Goal: Task Accomplishment & Management: Manage account settings

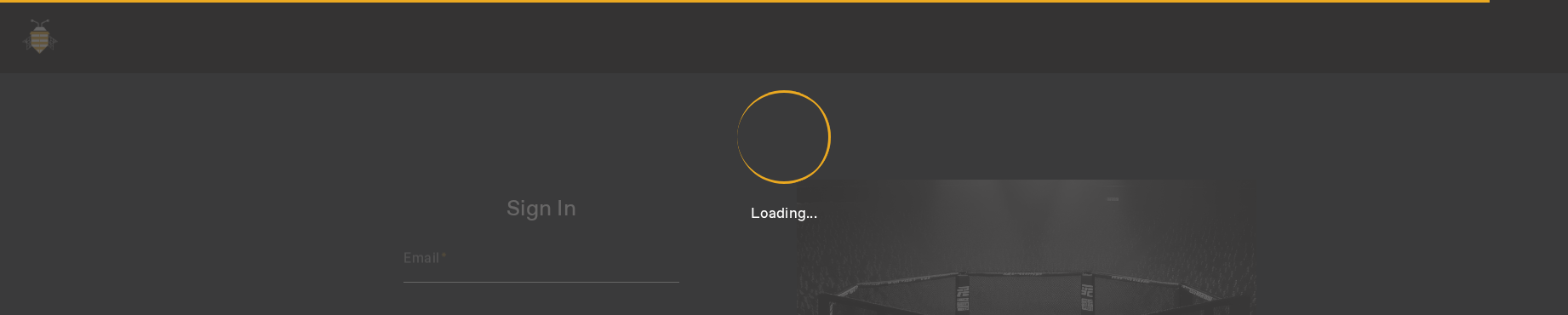
type input "[PERSON_NAME][EMAIL_ADDRESS][DOMAIN_NAME]"
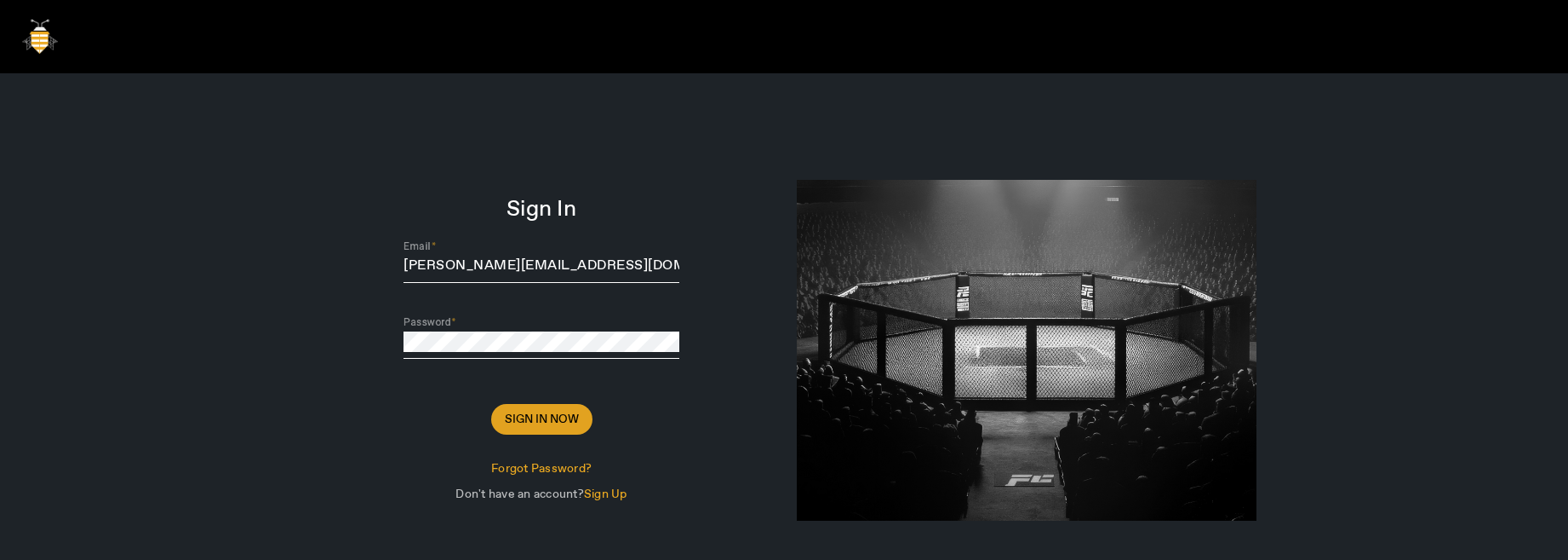
click at [579, 314] on span at bounding box center [541, 419] width 101 height 41
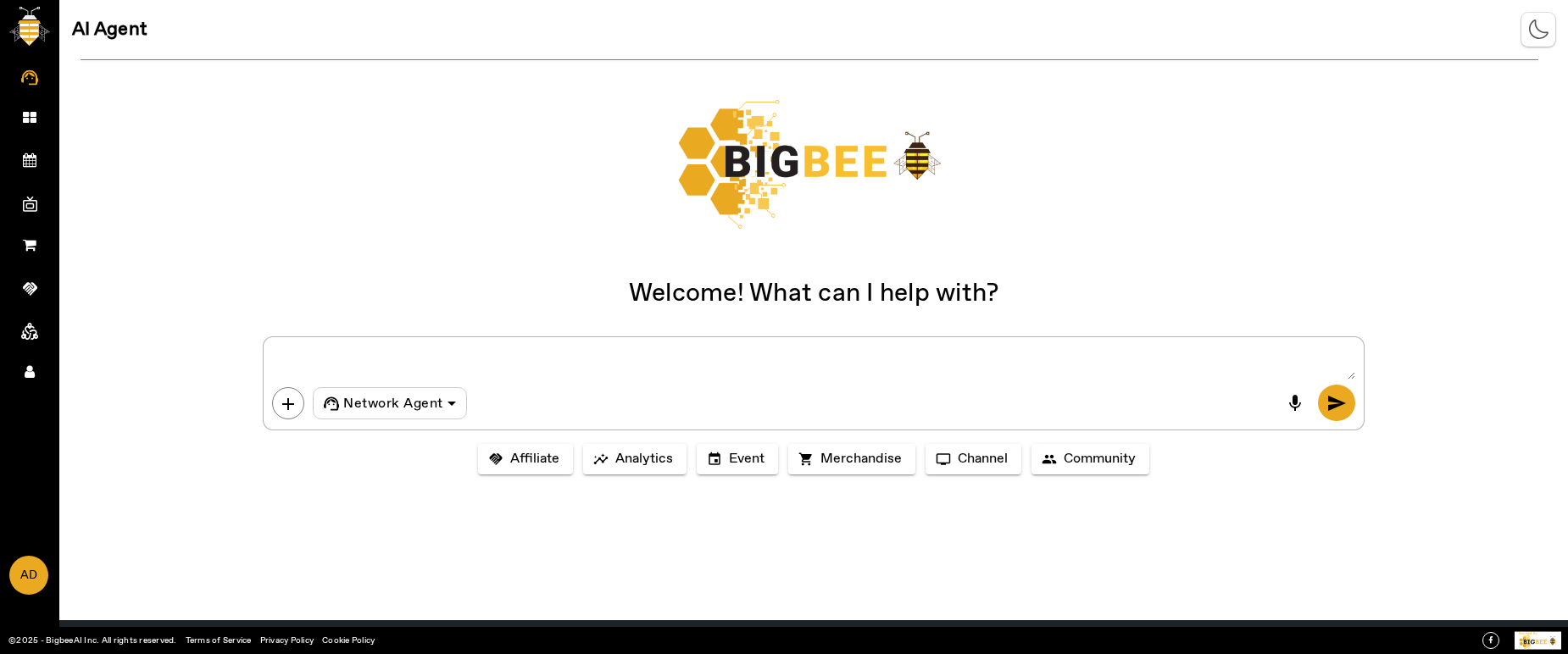
click at [522, 312] on textarea at bounding box center [813, 362] width 1082 height 34
type textarea "HI"
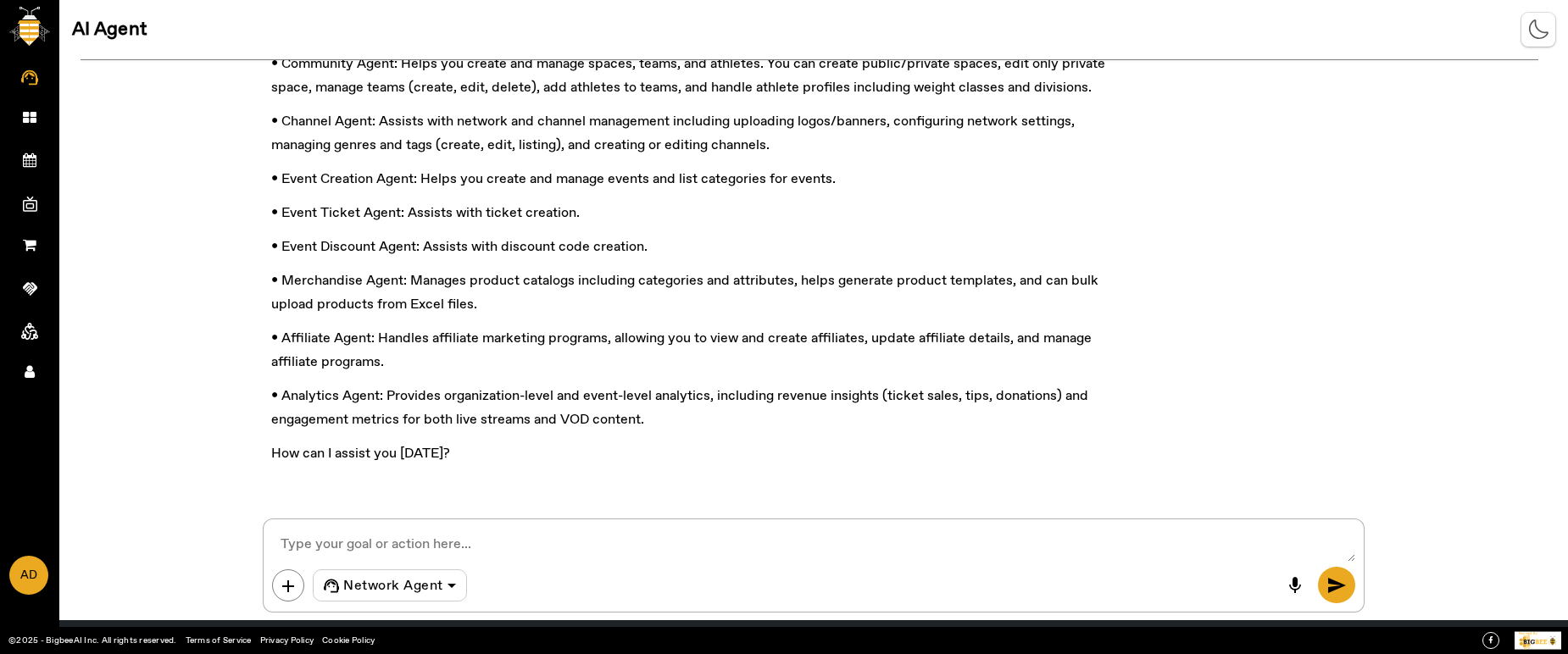
scroll to position [114, 0]
click at [523, 312] on textarea at bounding box center [813, 544] width 1082 height 34
type textarea "what is event"
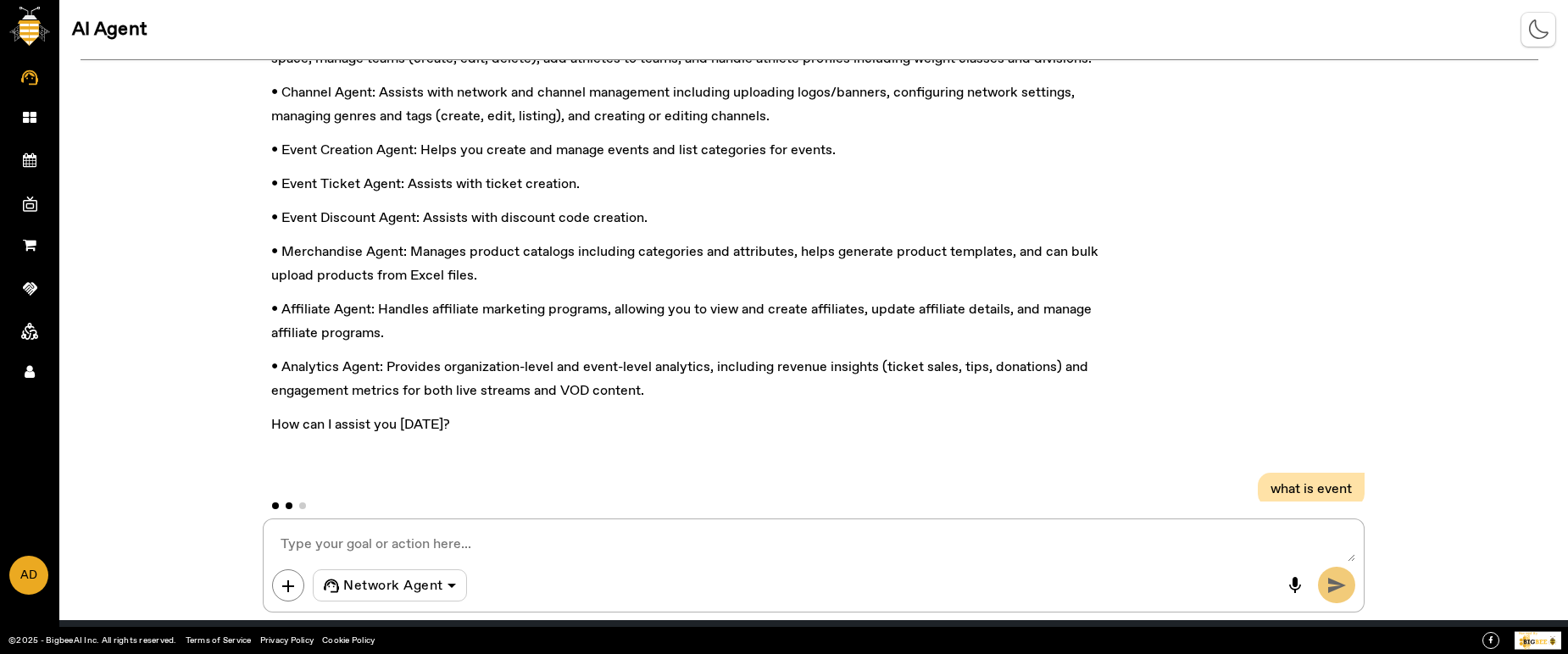
scroll to position [169, 0]
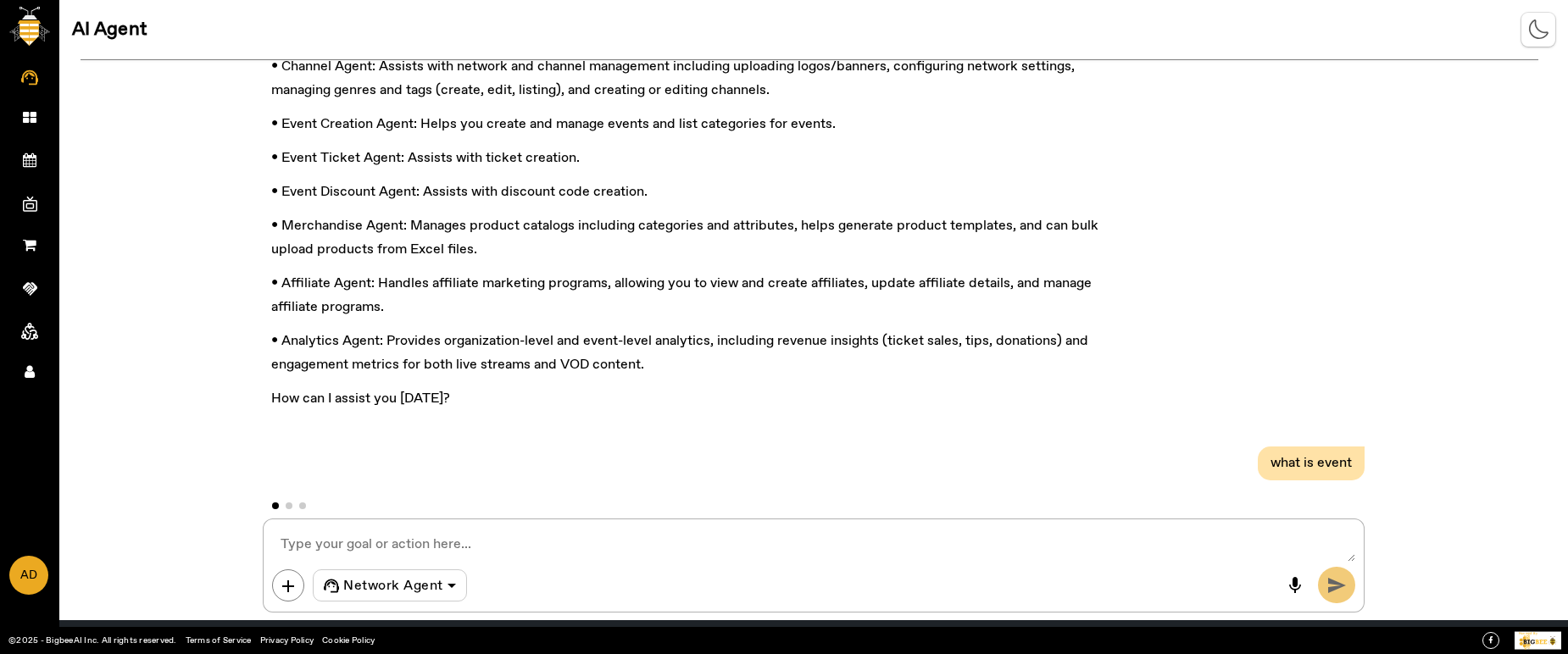
click at [92, 198] on div "HI Hi there! I'm your BigBeeAI Network Agent, designed to help you with a varie…" at bounding box center [814, 281] width 1509 height 441
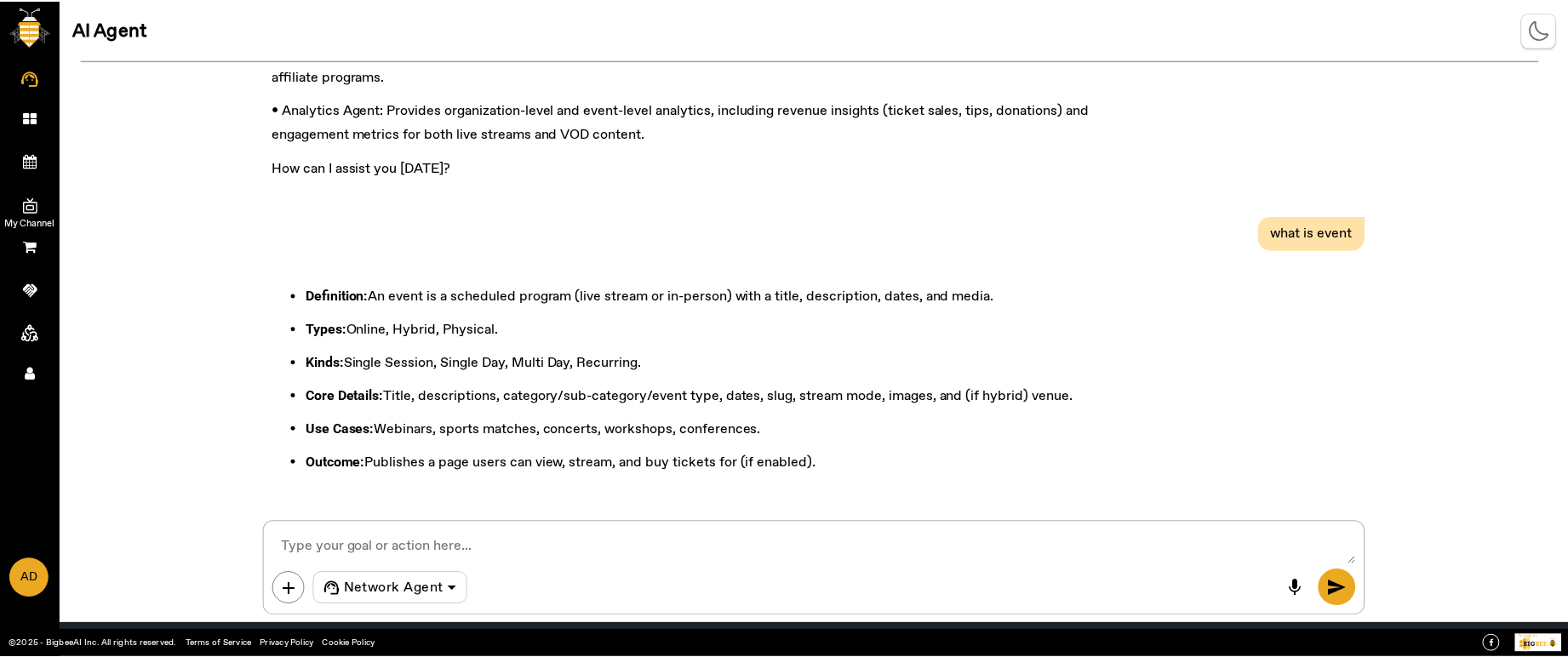
scroll to position [407, 0]
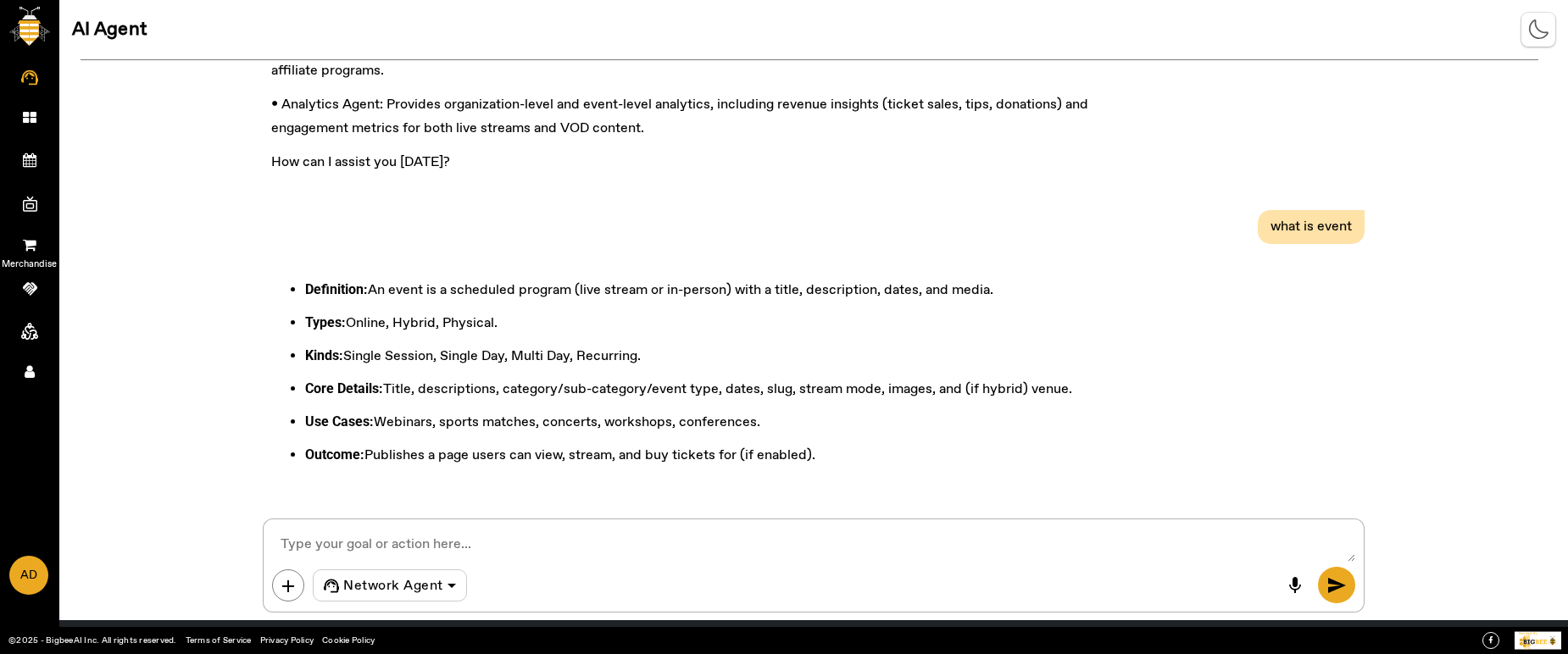
click at [31, 251] on span "Merchandise" at bounding box center [29, 264] width 98 height 26
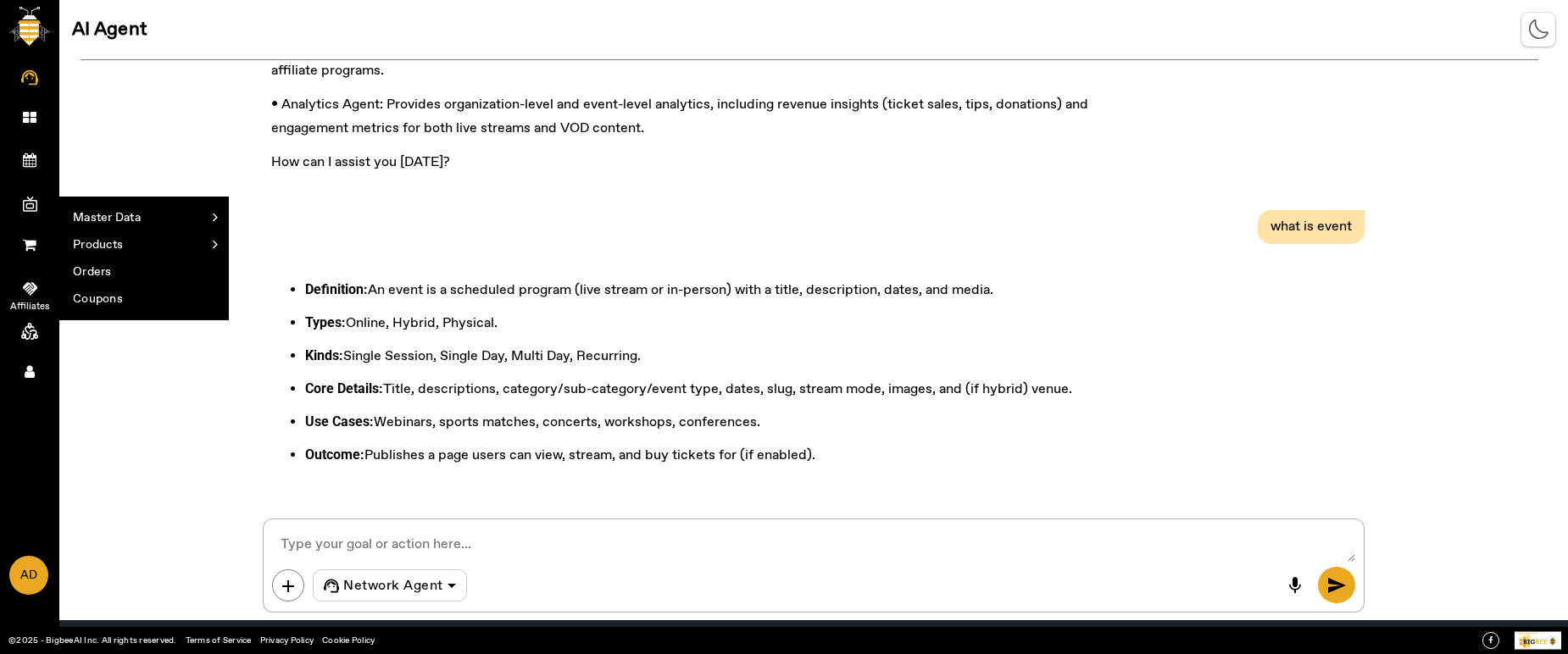
click at [31, 284] on icon at bounding box center [30, 289] width 15 height 17
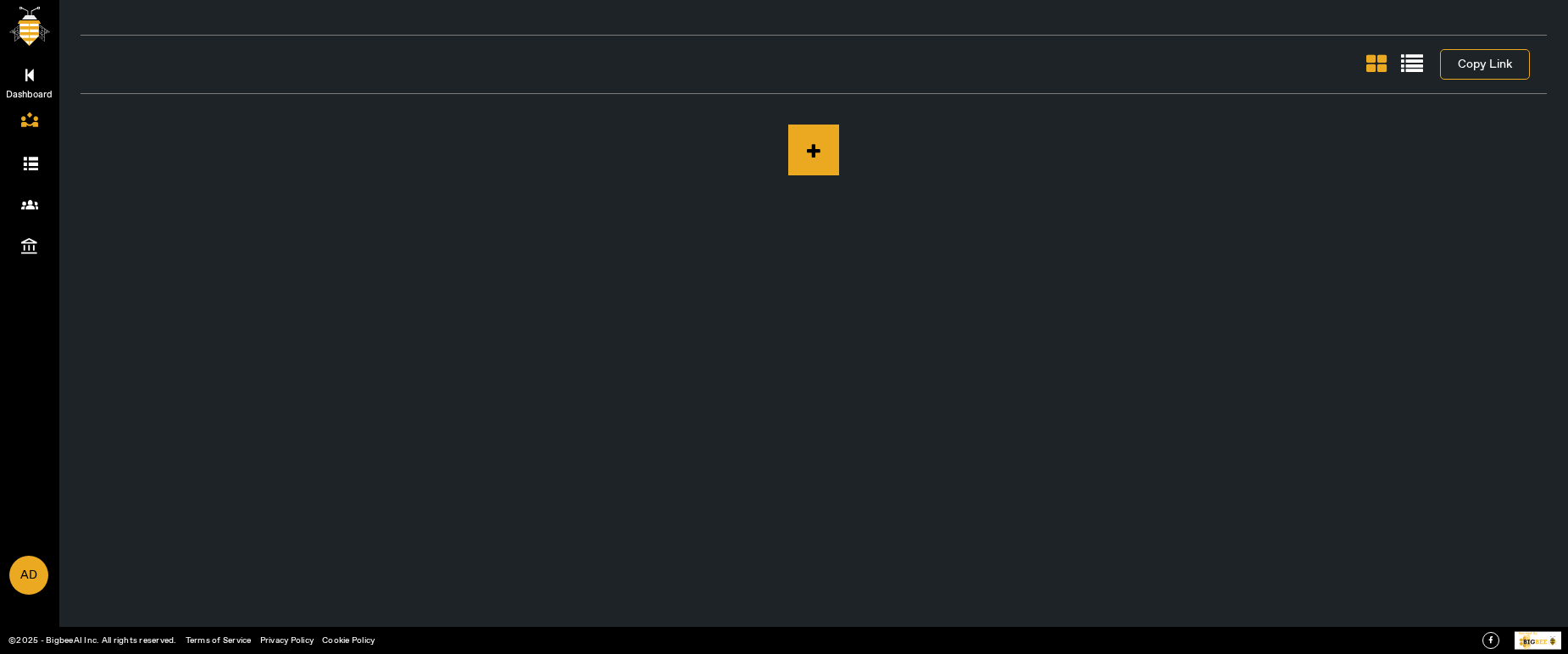
click at [31, 73] on icon at bounding box center [30, 75] width 9 height 15
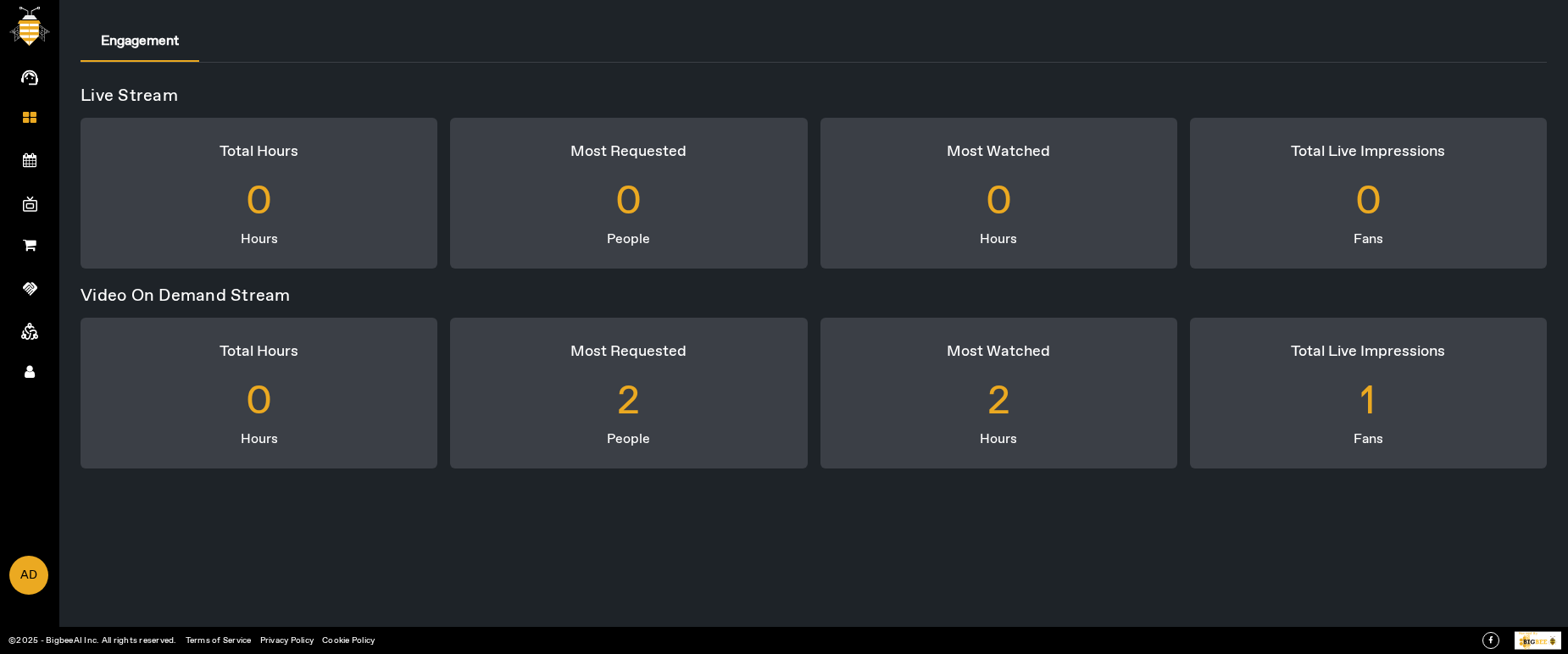
click at [31, 312] on span "Account" at bounding box center [29, 392] width 98 height 26
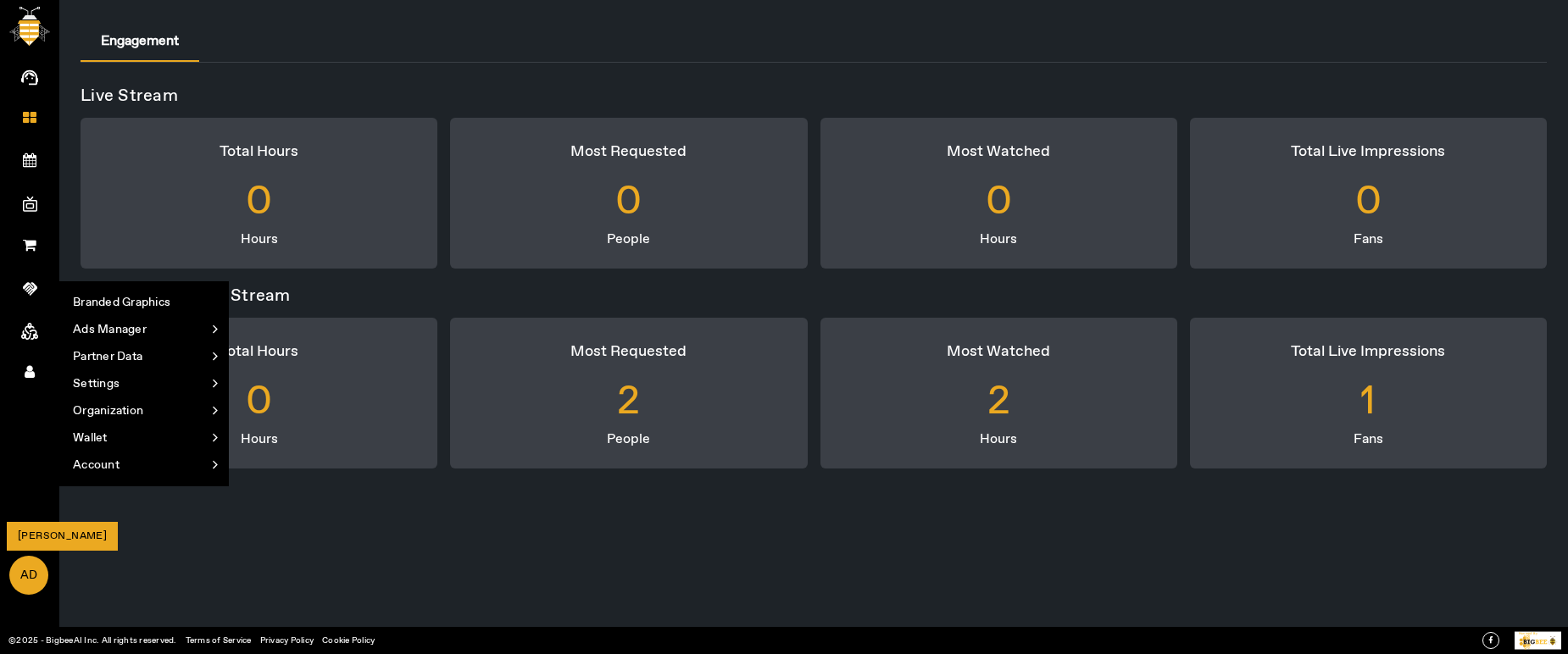
click at [44, 312] on span "AD" at bounding box center [28, 576] width 35 height 36
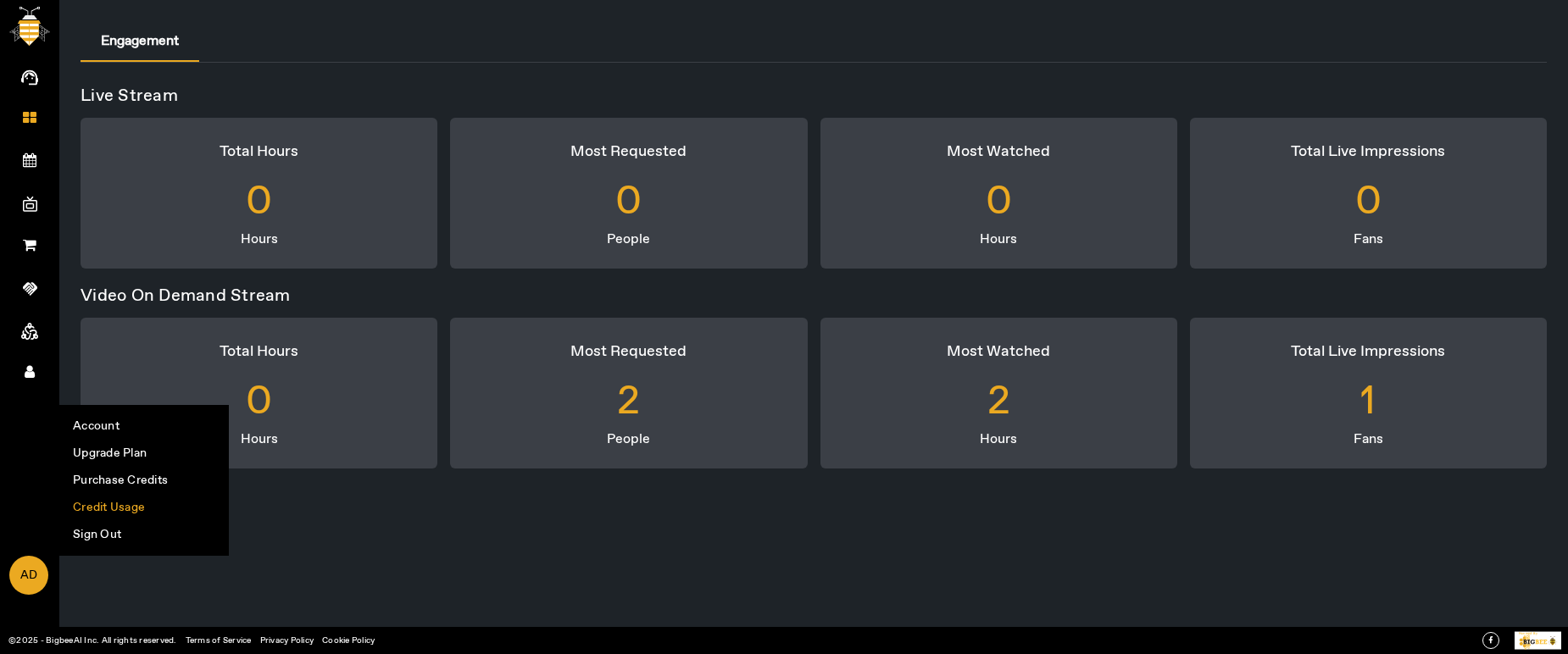
click at [138, 312] on li "Credit Usage" at bounding box center [144, 508] width 168 height 28
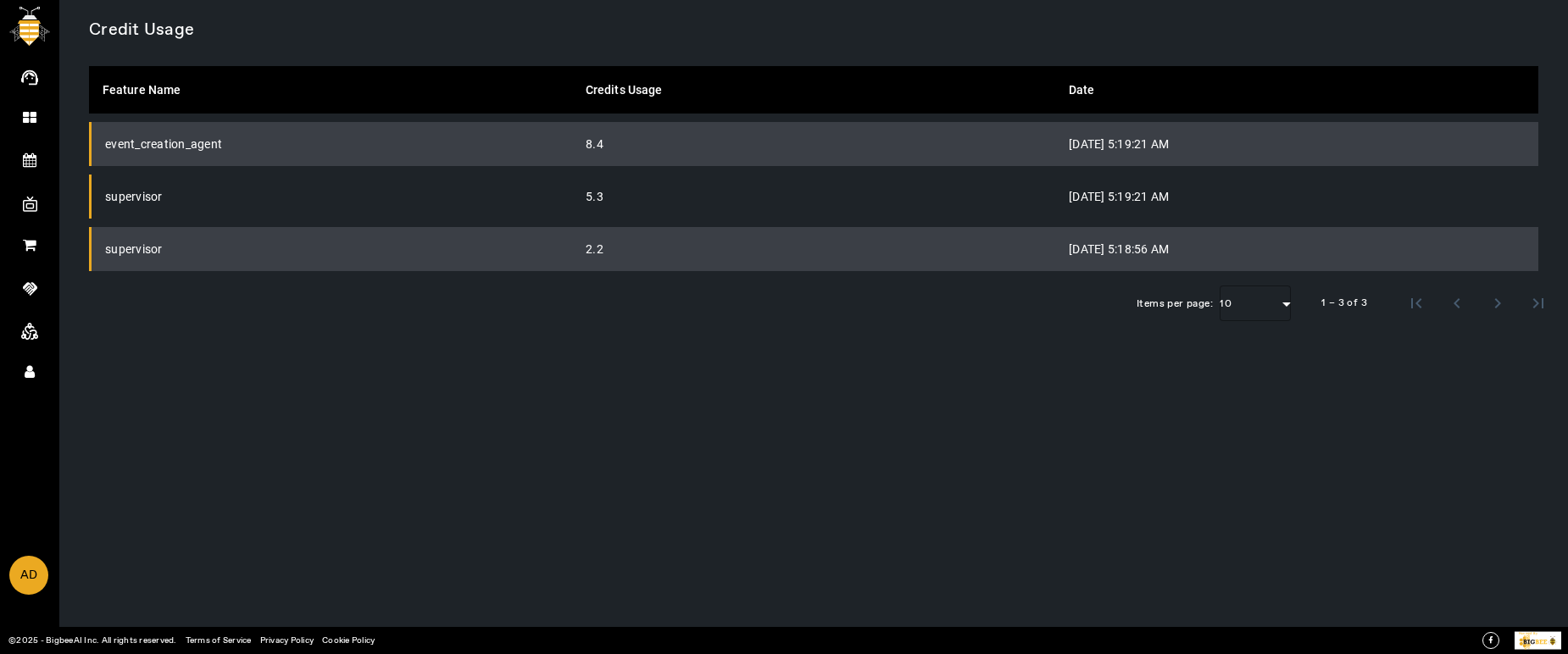
click at [1043, 312] on div "Credit Usage Feature Name Credits Usage Date event_creation_agent 8.4 [DATE] 5:…" at bounding box center [814, 327] width 1509 height 654
click at [846, 312] on div "Credit Usage Feature Name Credits Usage Date event_creation_agent 8.4 [DATE] 5:…" at bounding box center [814, 327] width 1509 height 654
click at [25, 312] on span "AD" at bounding box center [28, 576] width 35 height 36
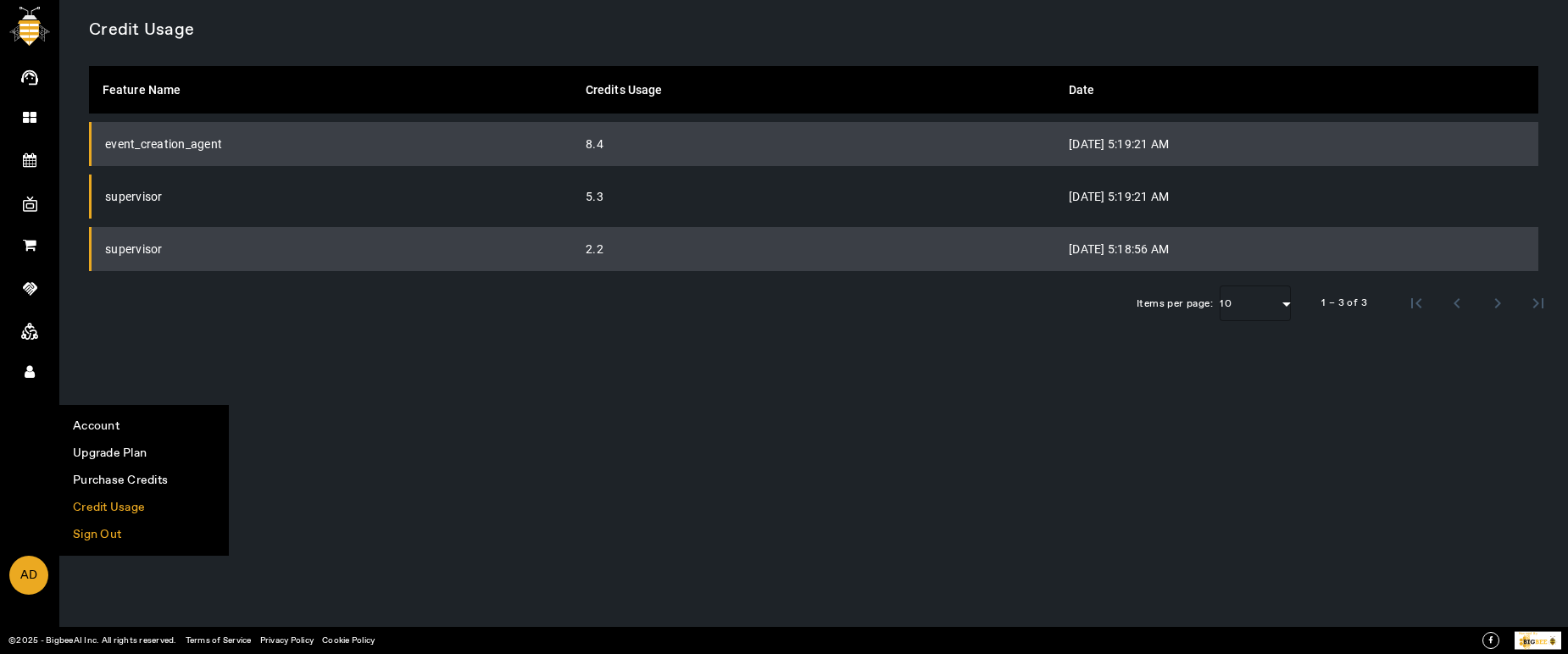
click at [132, 312] on li "Sign Out" at bounding box center [144, 534] width 168 height 28
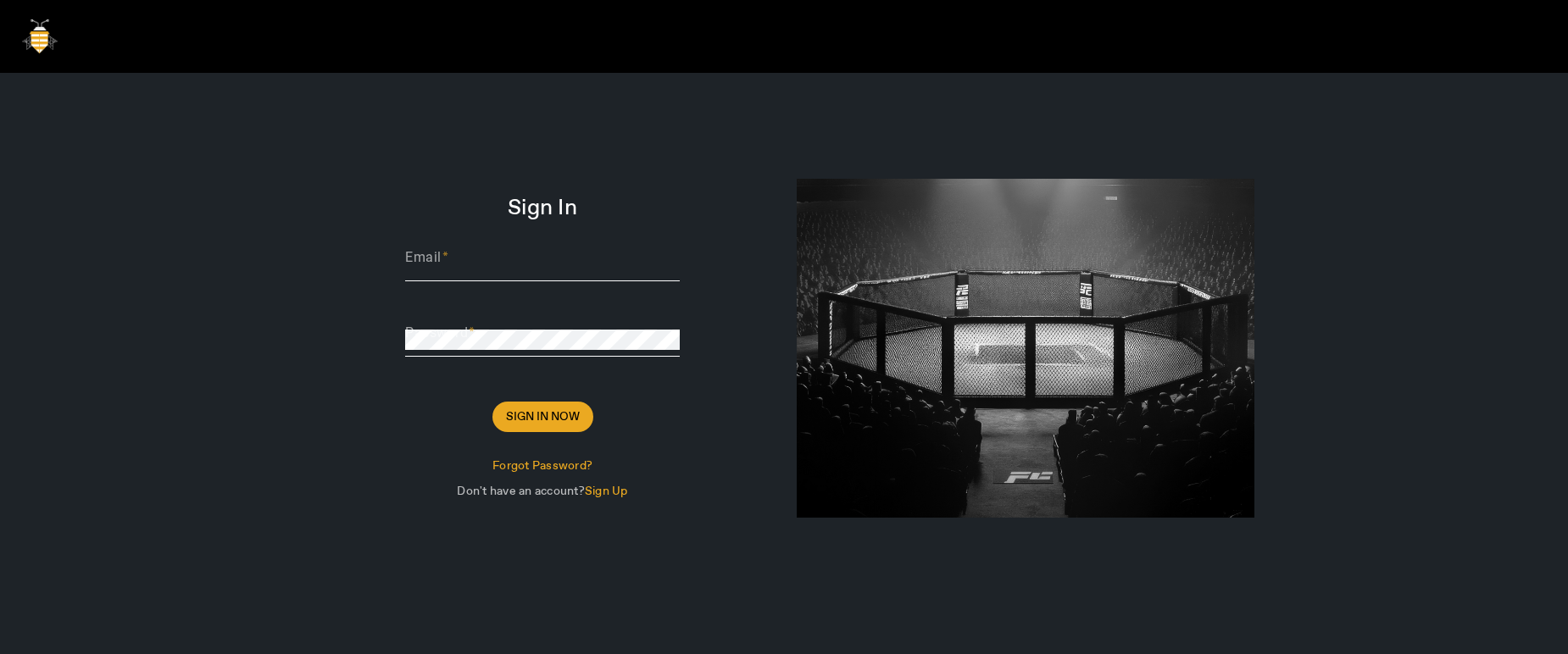
type input "[PERSON_NAME][EMAIL_ADDRESS][DOMAIN_NAME]"
click at [973, 133] on div at bounding box center [1022, 387] width 483 height 628
